Goal: Book appointment/travel/reservation

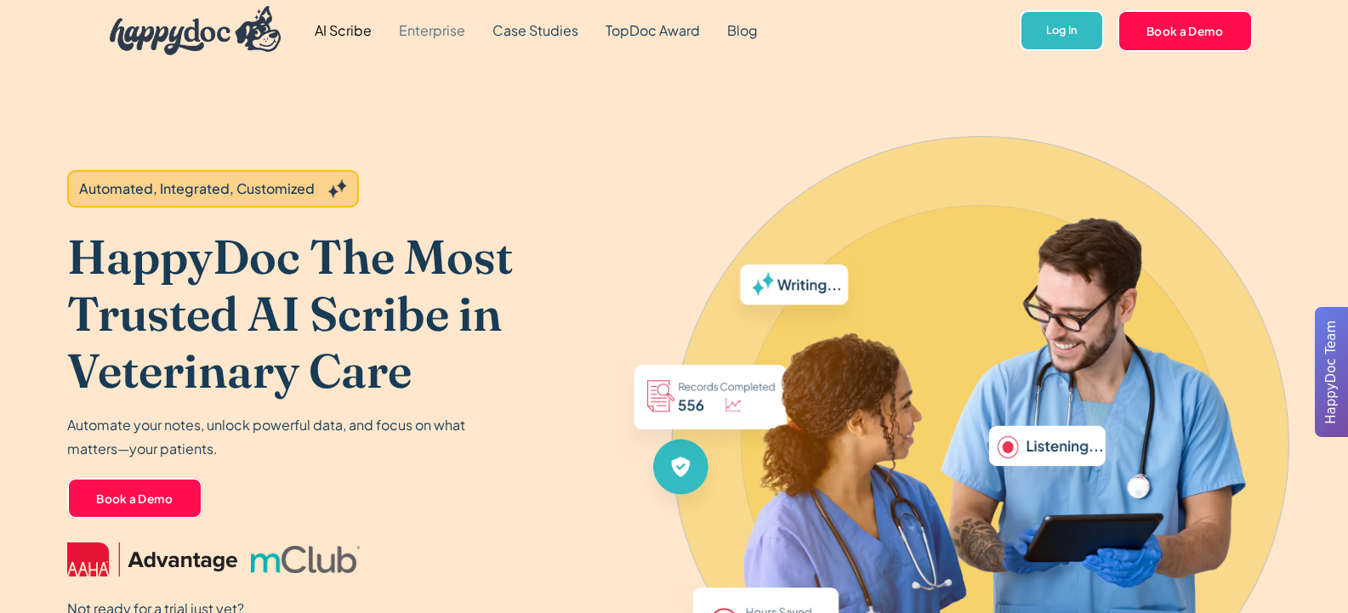
click at [459, 31] on link "Enterprise" at bounding box center [432, 30] width 94 height 61
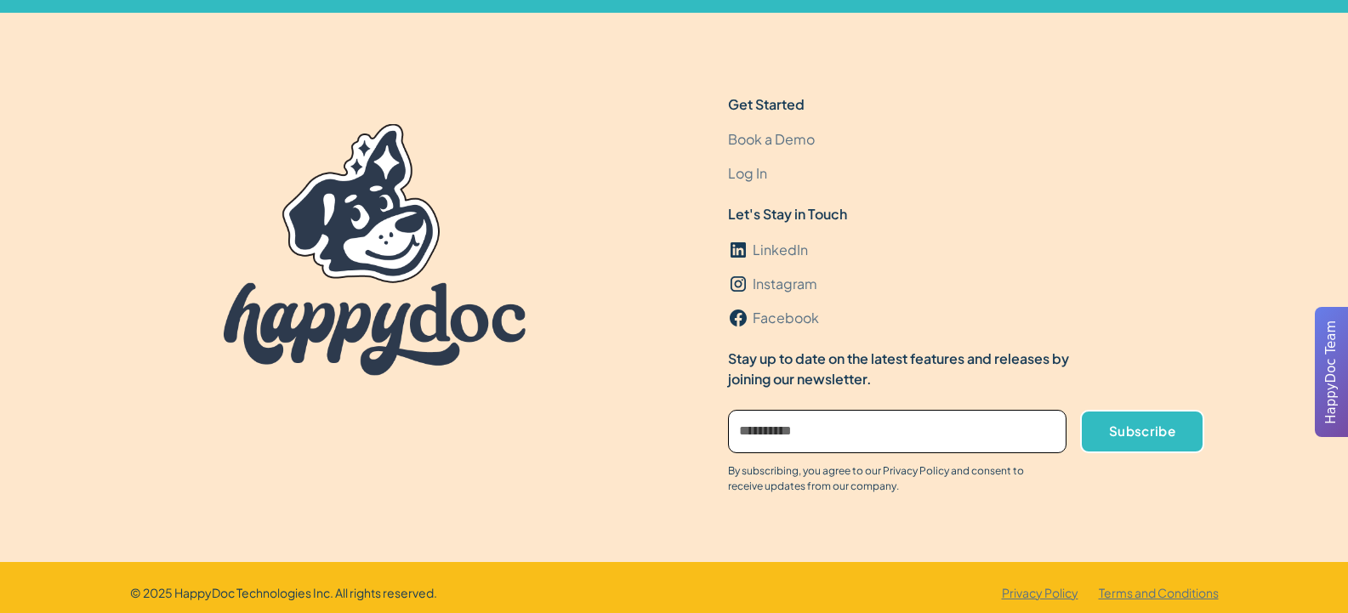
scroll to position [5151, 0]
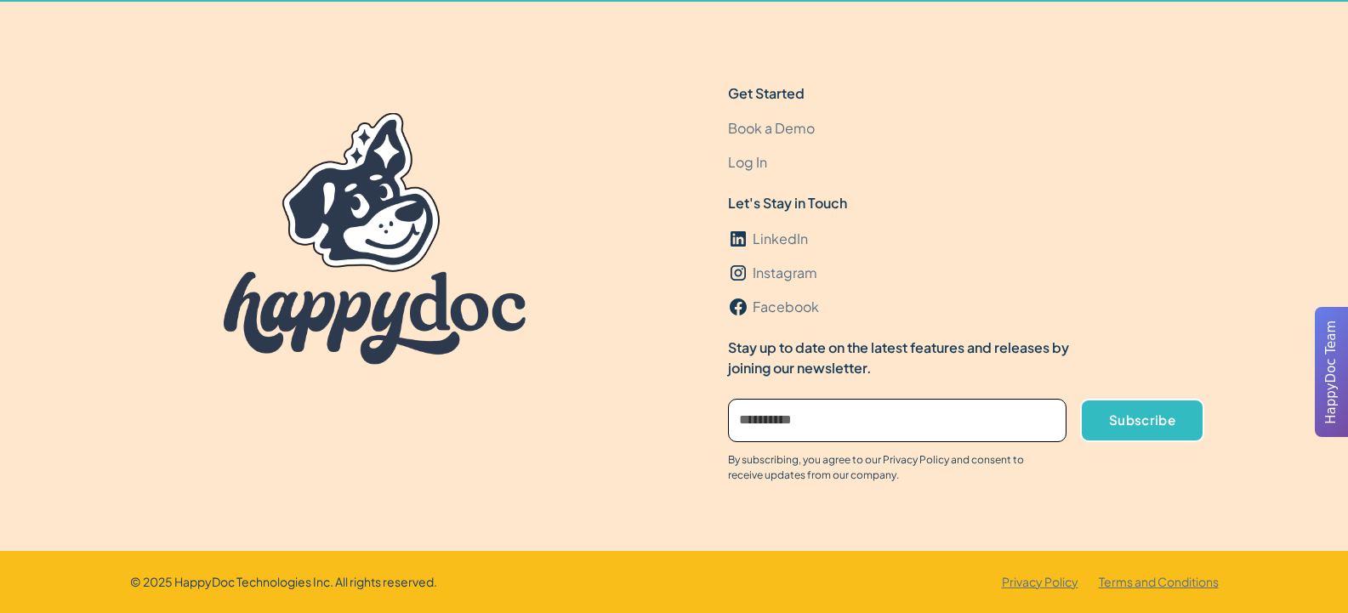
click at [763, 128] on link "Book a Demo" at bounding box center [771, 128] width 87 height 34
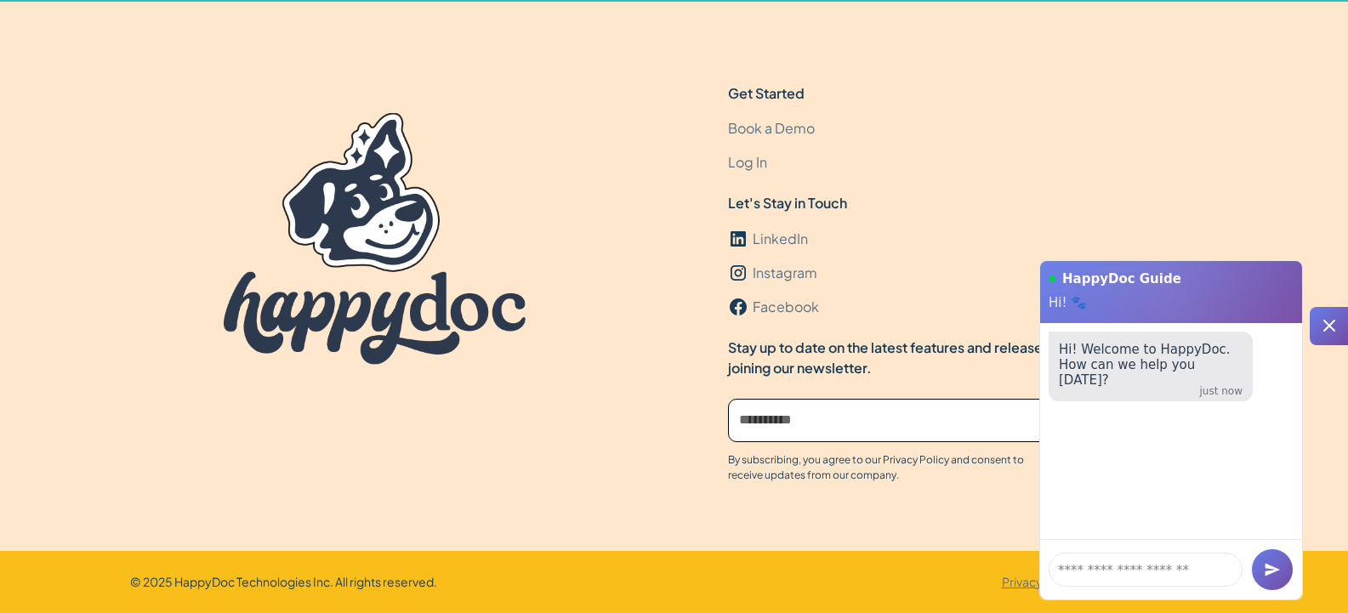
click at [1254, 162] on div at bounding box center [1186, 307] width 323 height 384
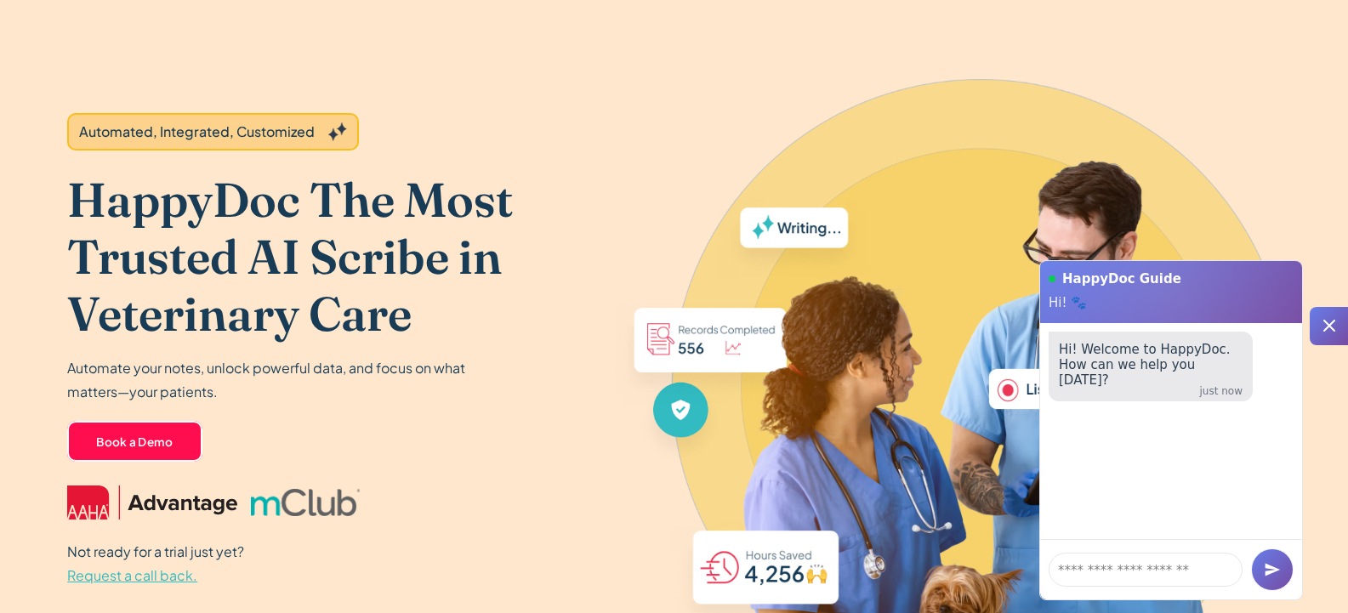
scroll to position [0, 0]
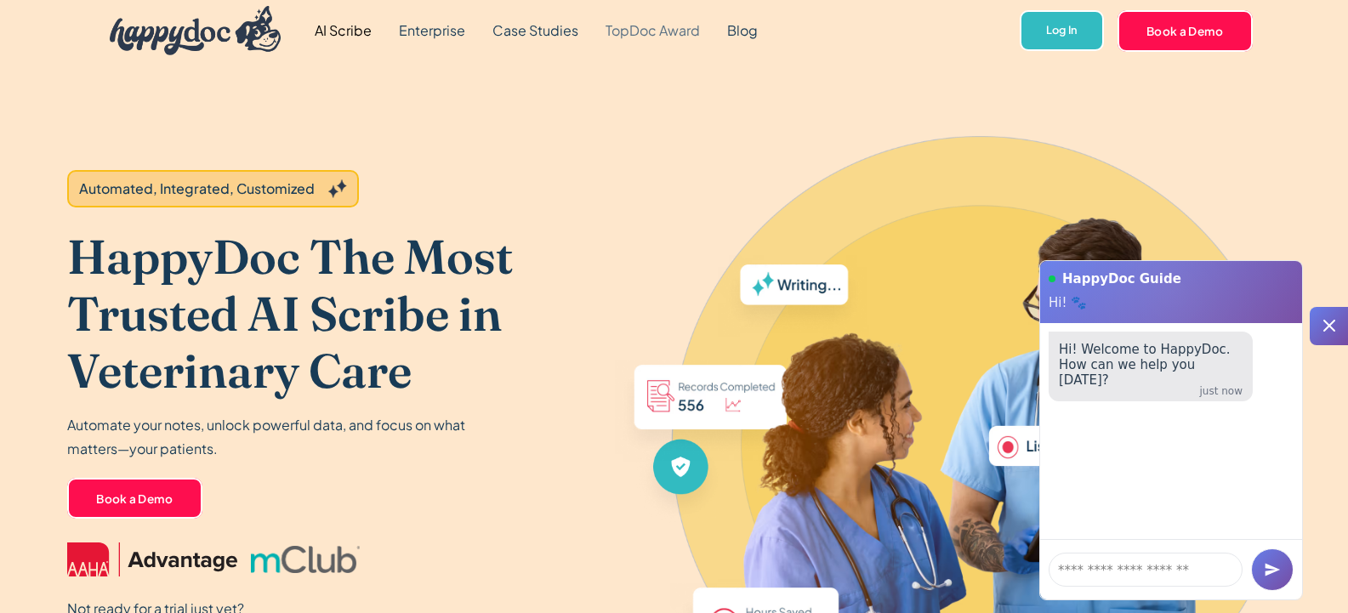
click at [616, 31] on link "TopDoc Award" at bounding box center [653, 30] width 122 height 61
